Goal: Task Accomplishment & Management: Use online tool/utility

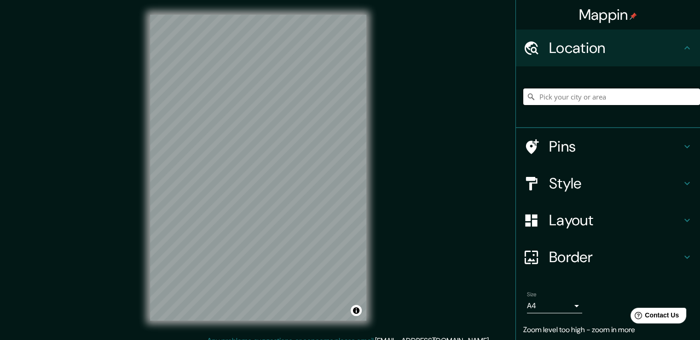
click at [541, 96] on input "Pick your city or area" at bounding box center [611, 96] width 177 height 17
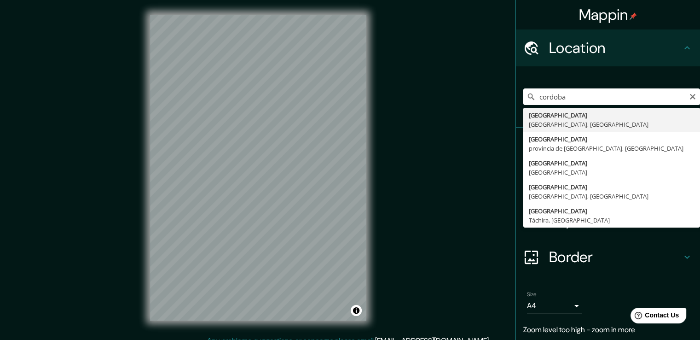
type input "[GEOGRAPHIC_DATA], [GEOGRAPHIC_DATA], [GEOGRAPHIC_DATA]"
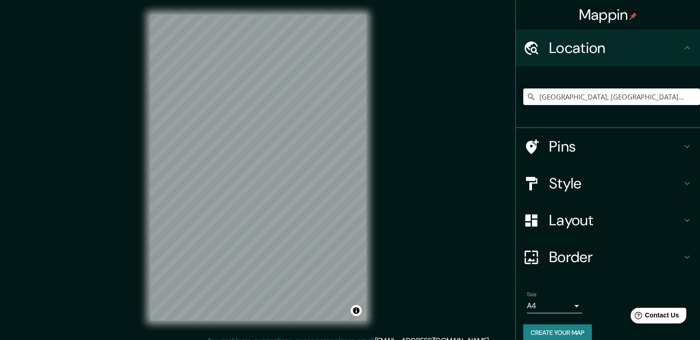
click at [594, 257] on h4 "Border" at bounding box center [615, 257] width 133 height 18
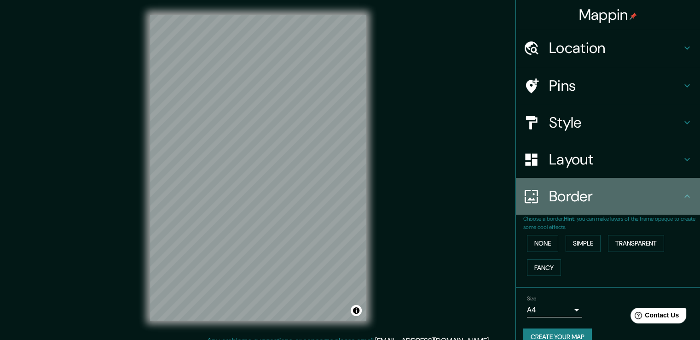
drag, startPoint x: 586, startPoint y: 207, endPoint x: 576, endPoint y: 233, distance: 28.5
click at [585, 207] on div "Border" at bounding box center [608, 196] width 184 height 37
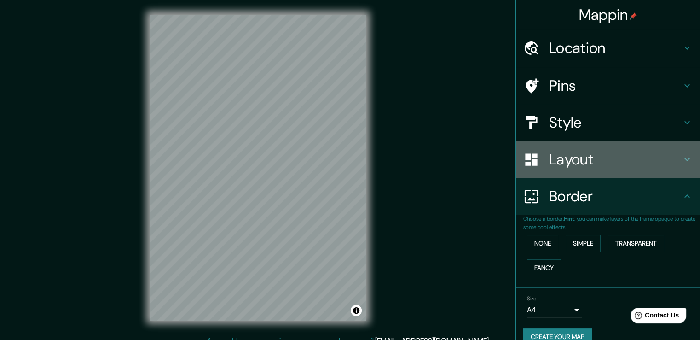
click at [596, 164] on h4 "Layout" at bounding box center [615, 159] width 133 height 18
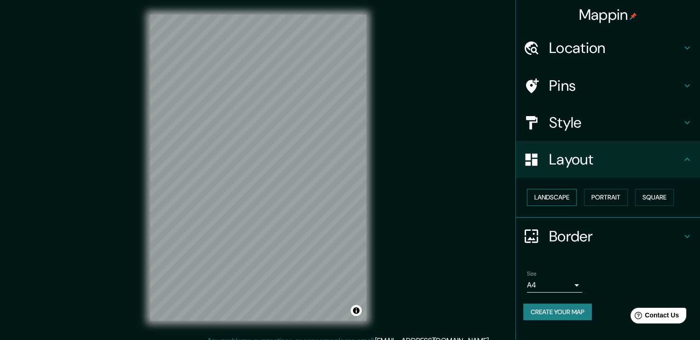
click at [563, 196] on button "Landscape" at bounding box center [552, 197] width 50 height 17
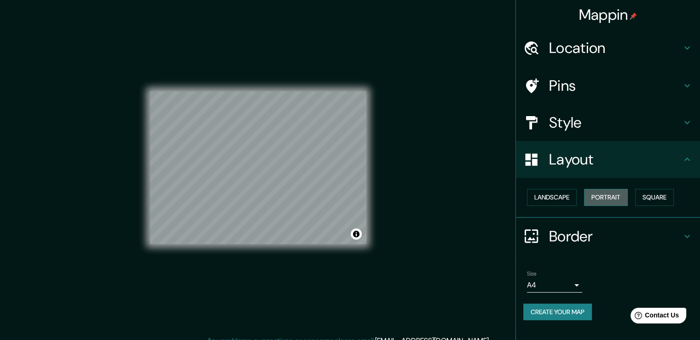
click at [597, 190] on button "Portrait" at bounding box center [606, 197] width 44 height 17
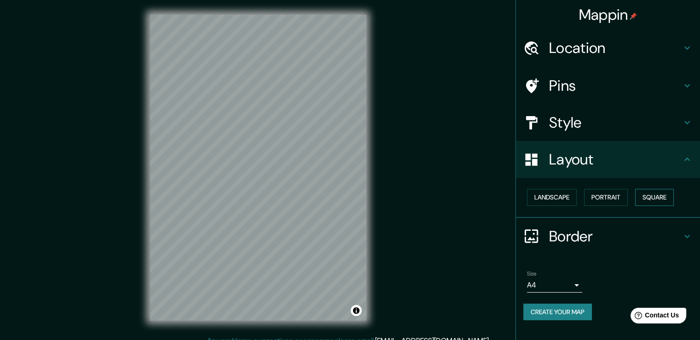
click at [652, 196] on button "Square" at bounding box center [654, 197] width 39 height 17
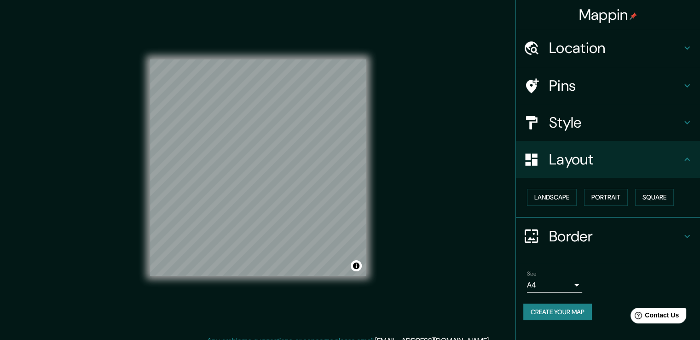
click at [593, 51] on h4 "Location" at bounding box center [615, 48] width 133 height 18
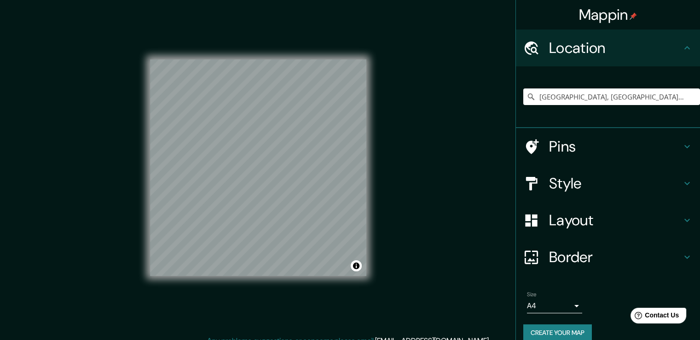
click at [593, 51] on h4 "Location" at bounding box center [615, 48] width 133 height 18
click at [567, 154] on h4 "Pins" at bounding box center [615, 146] width 133 height 18
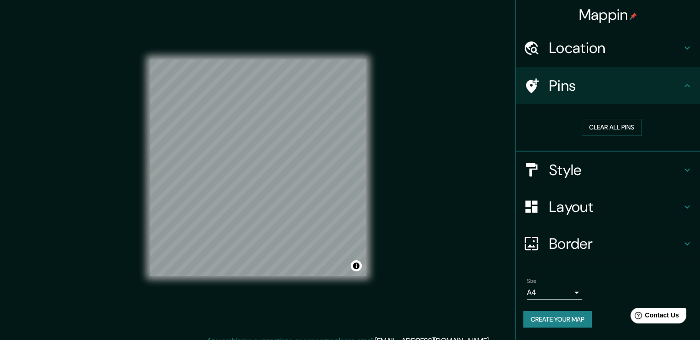
click at [570, 172] on h4 "Style" at bounding box center [615, 170] width 133 height 18
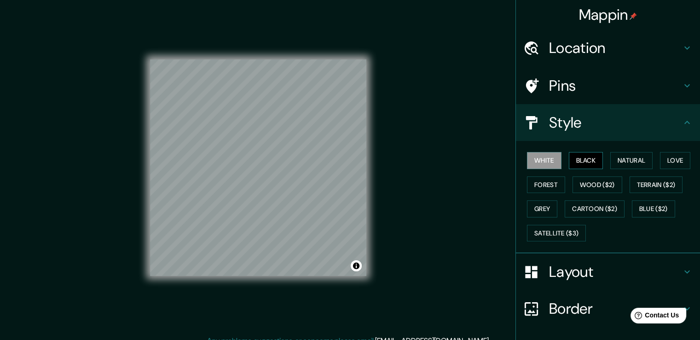
click at [583, 155] on button "Black" at bounding box center [586, 160] width 35 height 17
click at [627, 163] on button "Natural" at bounding box center [631, 160] width 42 height 17
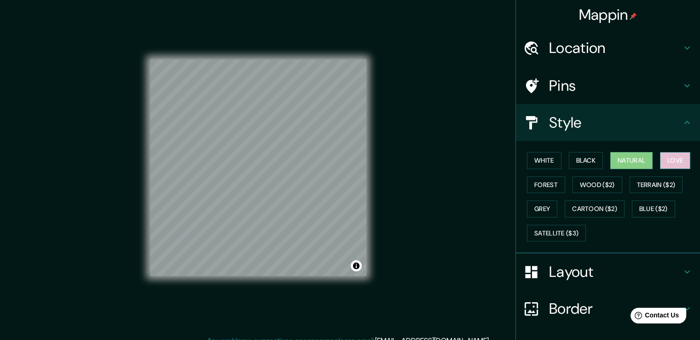
click at [663, 156] on button "Love" at bounding box center [675, 160] width 30 height 17
click at [543, 185] on button "Forest" at bounding box center [546, 184] width 38 height 17
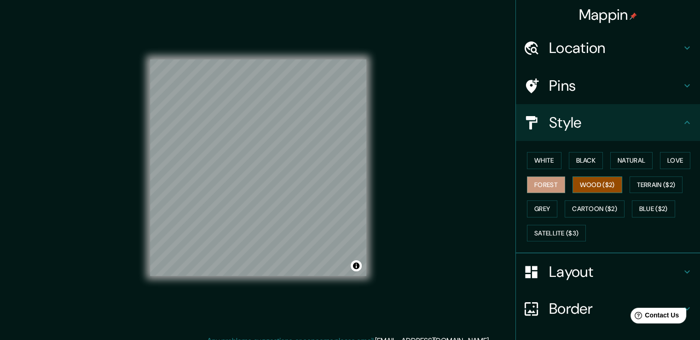
click at [583, 183] on button "Wood ($2)" at bounding box center [597, 184] width 50 height 17
click at [535, 212] on button "Grey" at bounding box center [542, 208] width 30 height 17
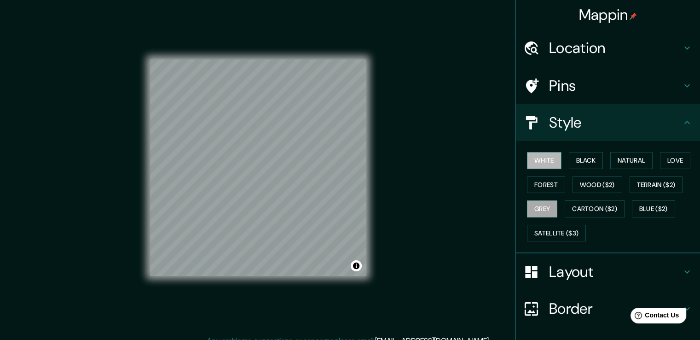
click at [536, 162] on button "White" at bounding box center [544, 160] width 35 height 17
click at [580, 162] on button "Black" at bounding box center [586, 160] width 35 height 17
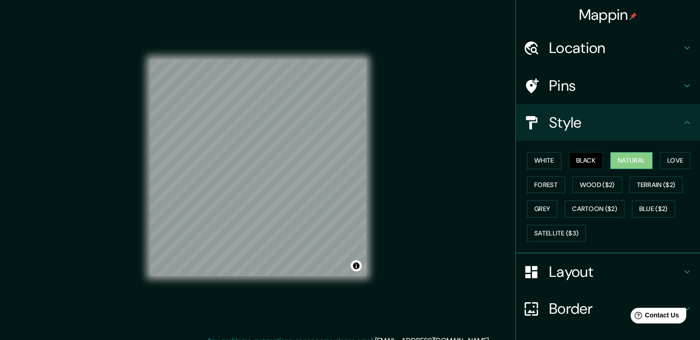
click at [627, 159] on button "Natural" at bounding box center [631, 160] width 42 height 17
click at [545, 179] on button "Forest" at bounding box center [546, 184] width 38 height 17
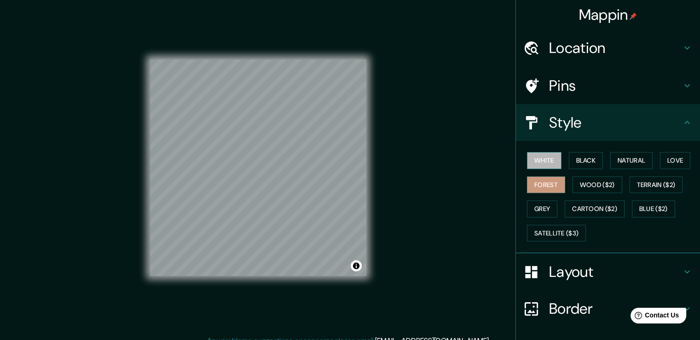
click at [537, 162] on button "White" at bounding box center [544, 160] width 35 height 17
click at [605, 269] on h4 "Layout" at bounding box center [615, 271] width 133 height 18
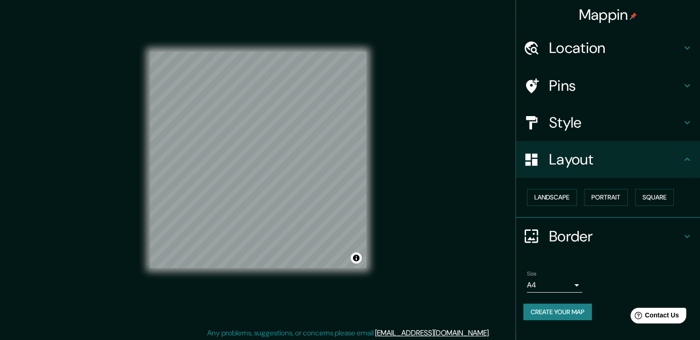
scroll to position [10, 0]
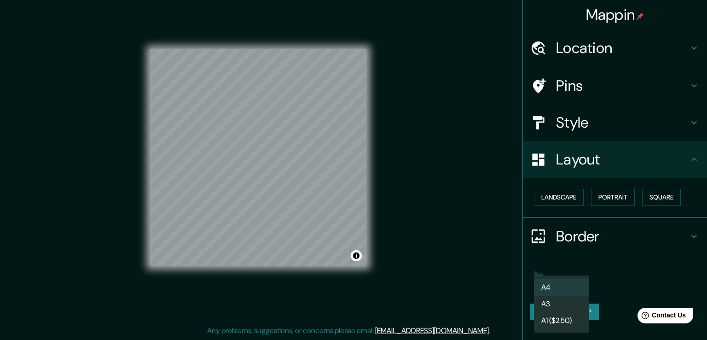
click at [580, 283] on body "Mappin Location [GEOGRAPHIC_DATA], [GEOGRAPHIC_DATA], [GEOGRAPHIC_DATA] Pins St…" at bounding box center [353, 160] width 707 height 340
click at [569, 306] on li "A3" at bounding box center [561, 303] width 55 height 17
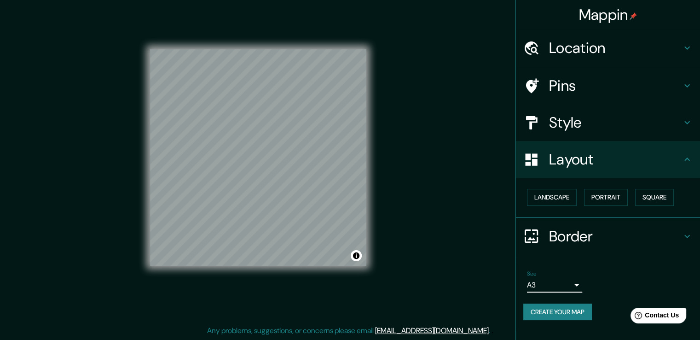
click at [563, 313] on button "Create your map" at bounding box center [557, 311] width 69 height 17
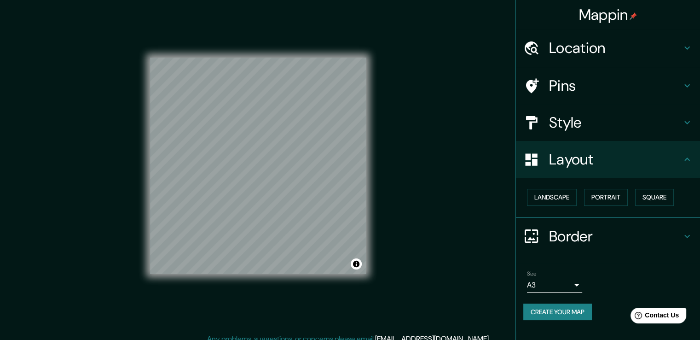
scroll to position [0, 0]
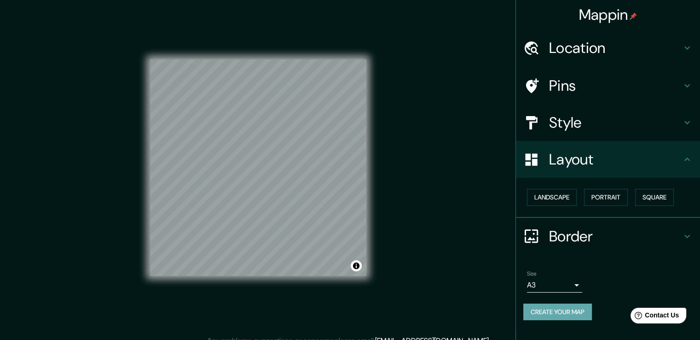
click at [573, 310] on button "Create your map" at bounding box center [557, 311] width 69 height 17
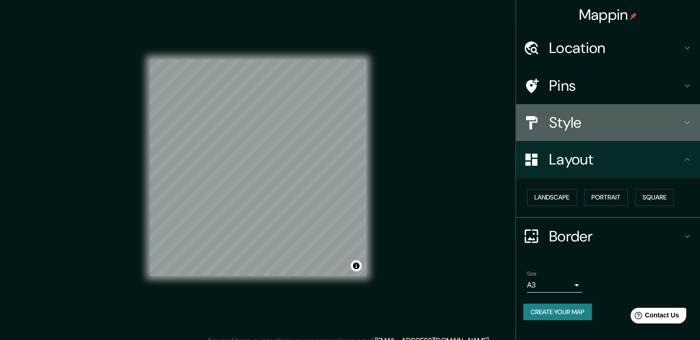
click at [580, 122] on h4 "Style" at bounding box center [615, 122] width 133 height 18
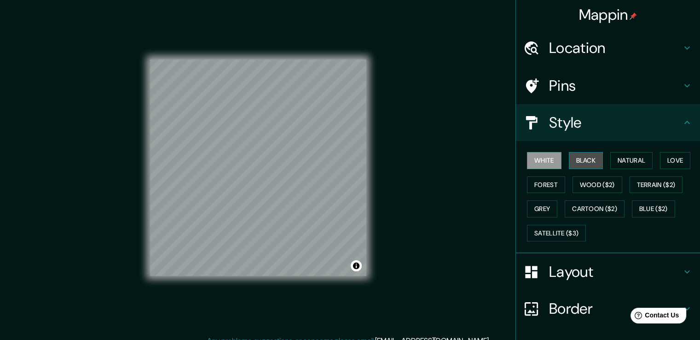
click at [578, 158] on button "Black" at bounding box center [586, 160] width 35 height 17
